Goal: Information Seeking & Learning: Learn about a topic

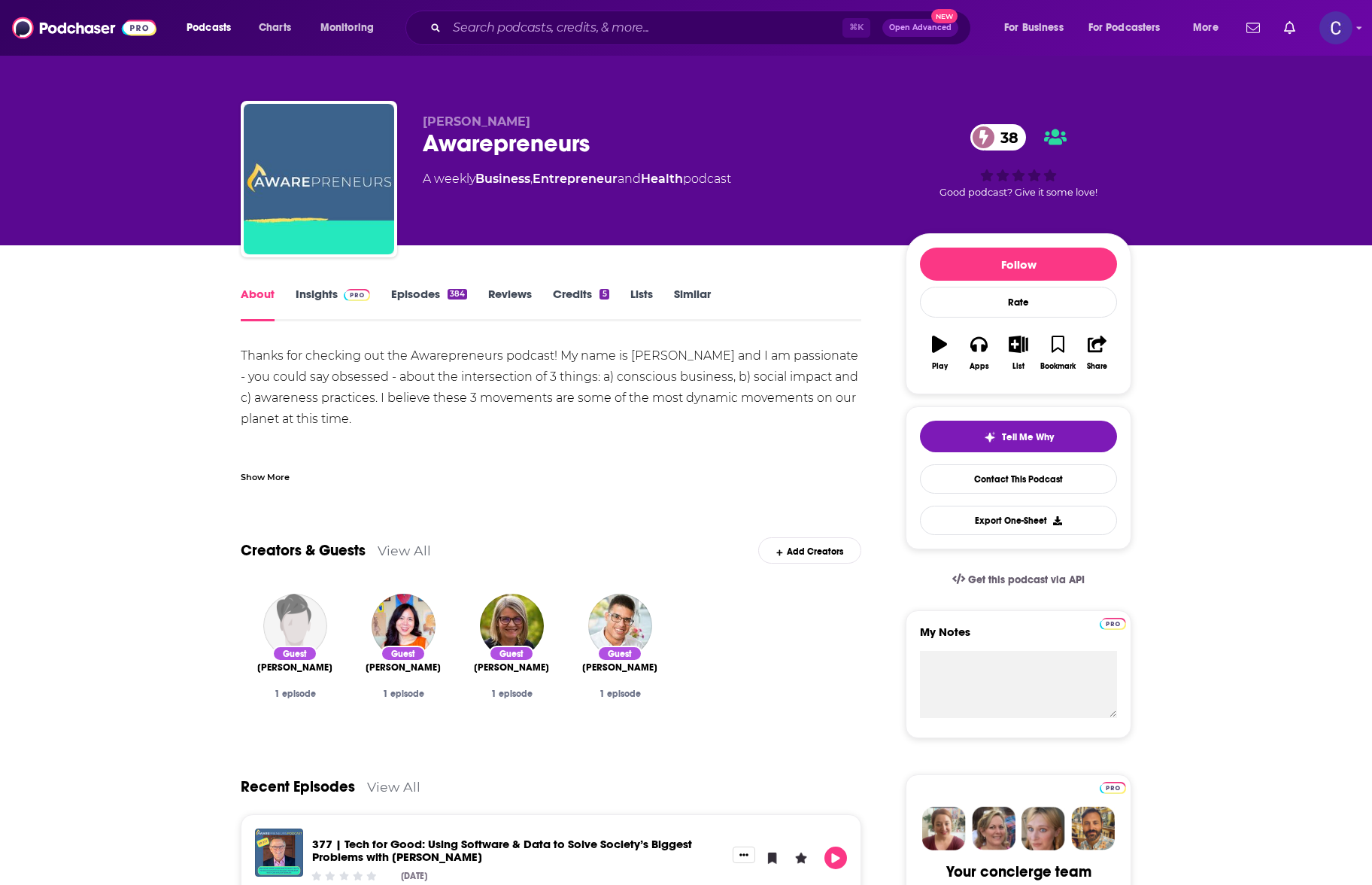
click at [323, 293] on link "Insights" at bounding box center [333, 304] width 75 height 35
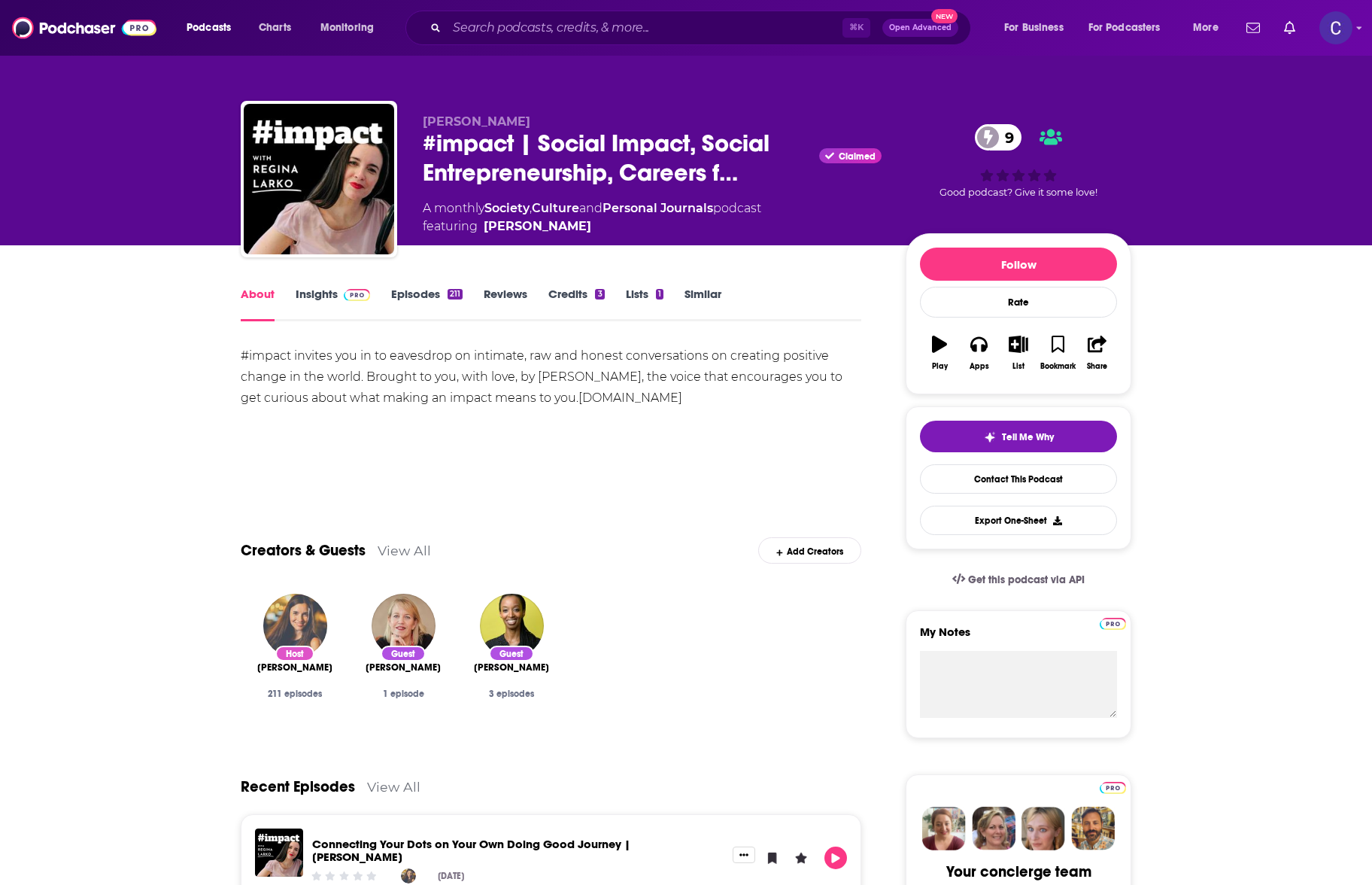
click at [319, 291] on link "Insights" at bounding box center [333, 304] width 75 height 35
